Goal: Find specific page/section: Find specific page/section

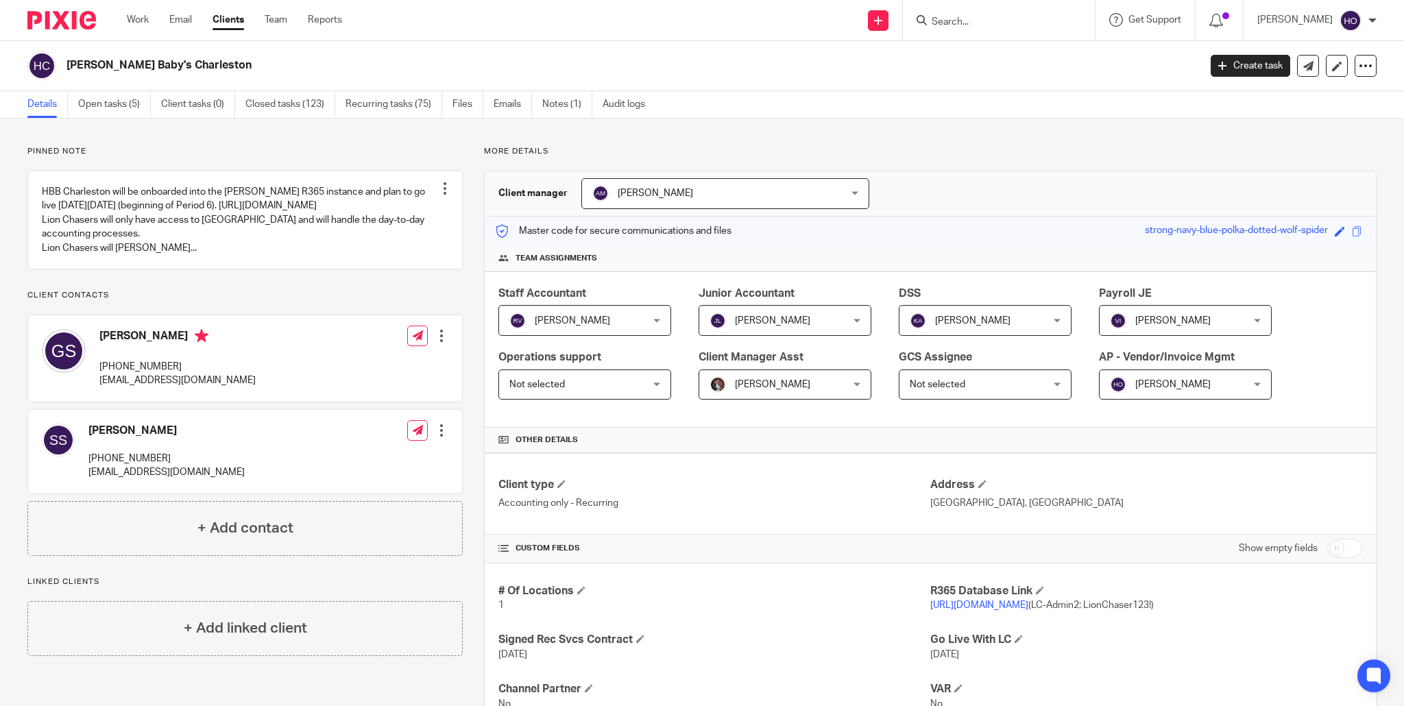
click at [1036, 14] on form at bounding box center [1003, 20] width 146 height 17
click at [1006, 20] on input "Search" at bounding box center [991, 22] width 123 height 12
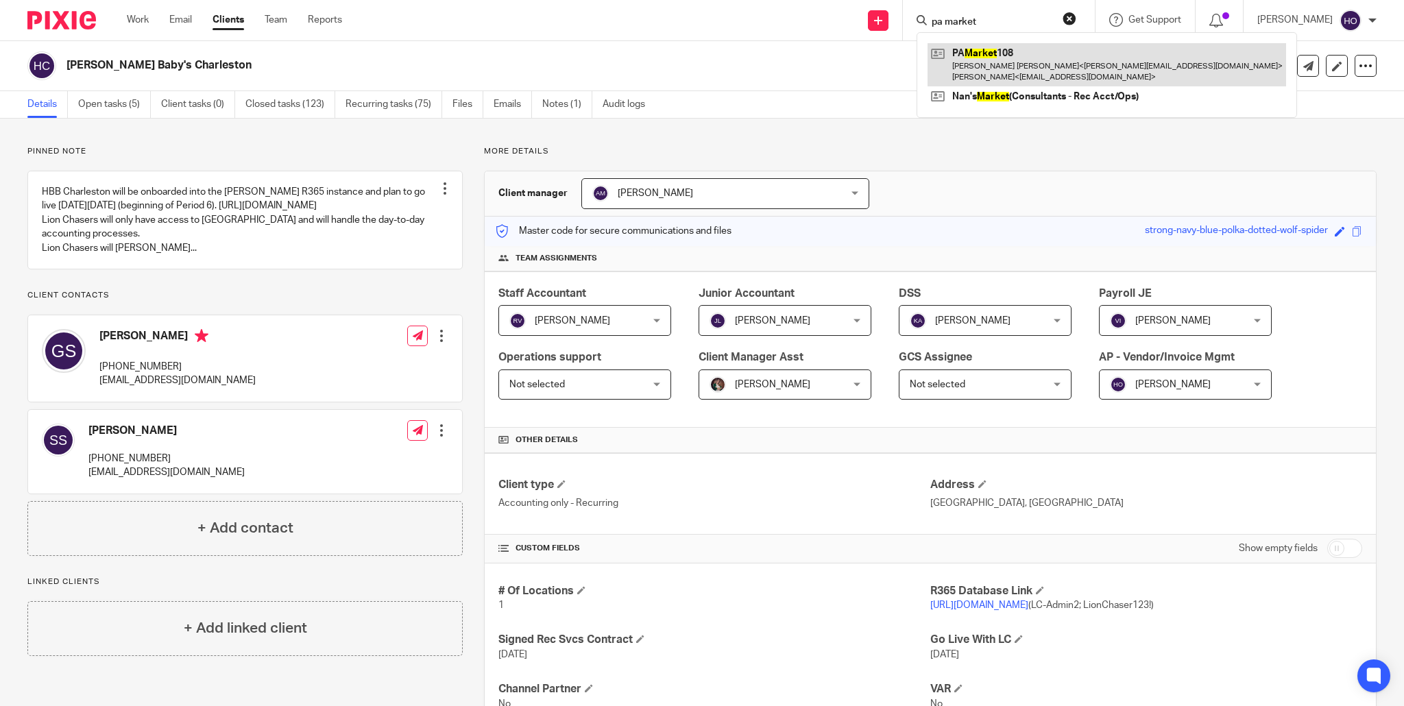
type input "pa market"
click at [1015, 49] on link at bounding box center [1106, 64] width 359 height 43
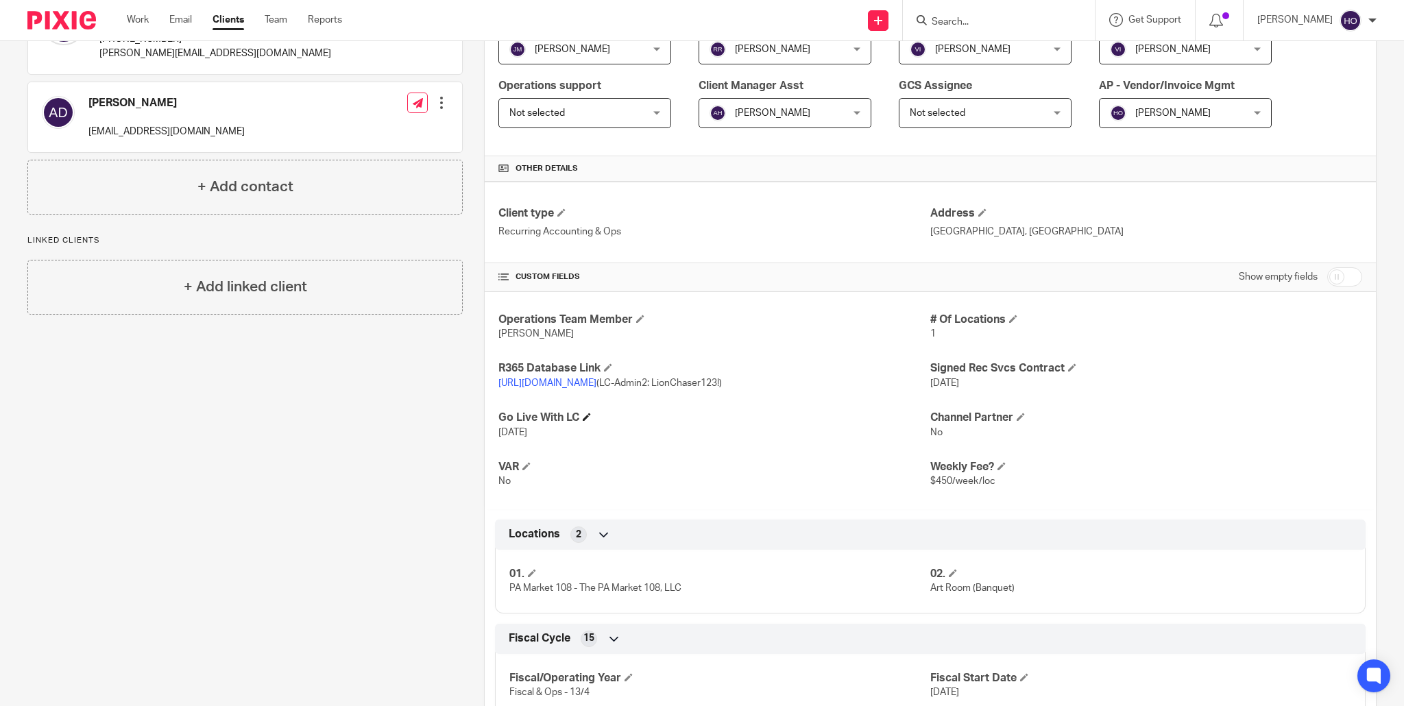
scroll to position [276, 0]
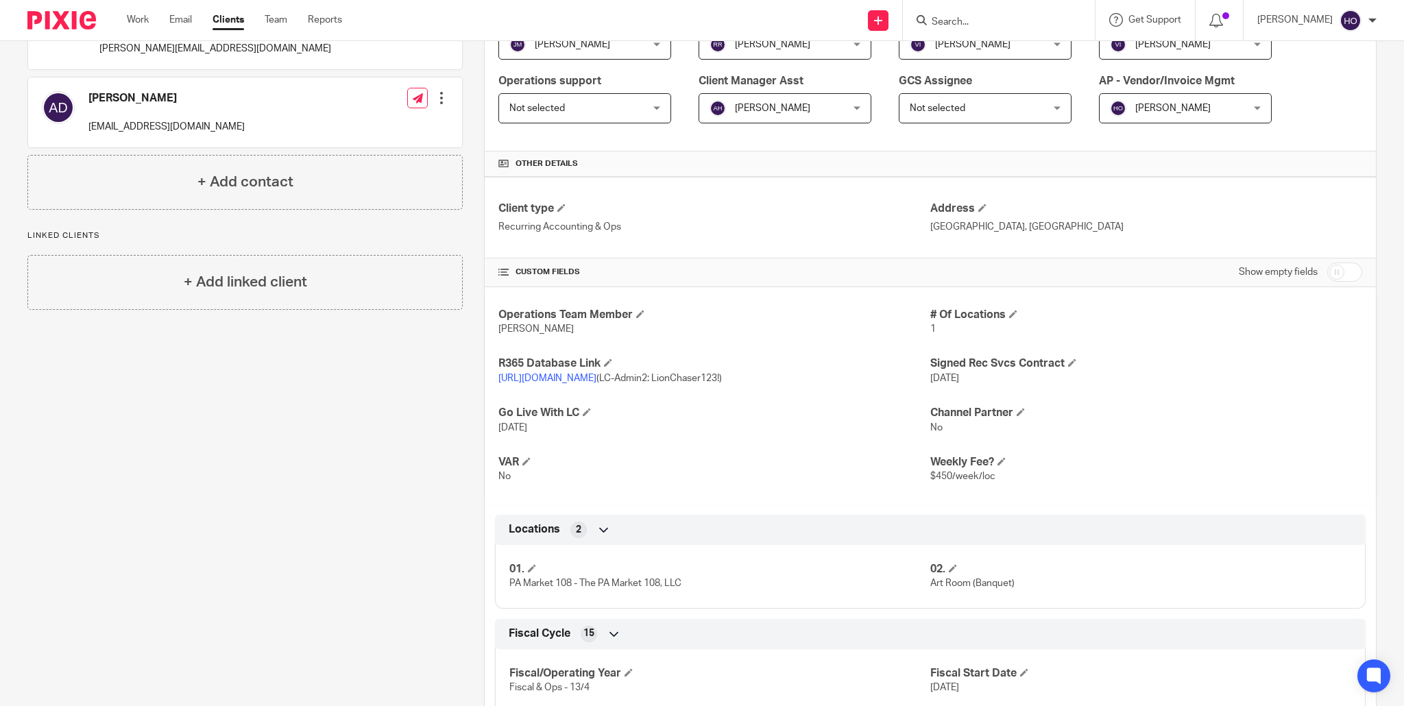
click at [568, 378] on link "https://dcogroup.restaurant365.com" at bounding box center [547, 379] width 98 height 10
